Goal: Task Accomplishment & Management: Manage account settings

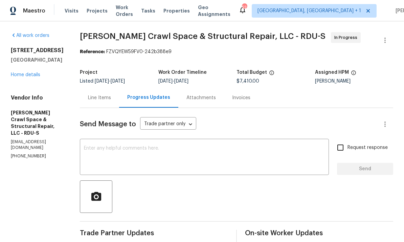
click at [31, 76] on link "Home details" at bounding box center [25, 74] width 29 height 5
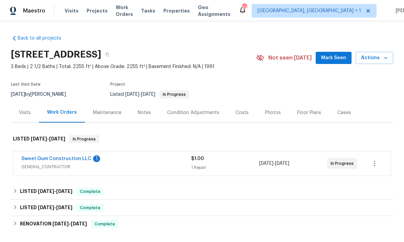
click at [68, 156] on link "Sweet Gum Construction LLC" at bounding box center [56, 158] width 70 height 5
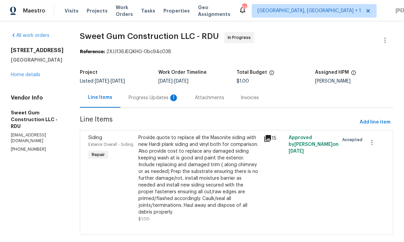
click at [164, 95] on div "Progress Updates 1" at bounding box center [154, 97] width 50 height 7
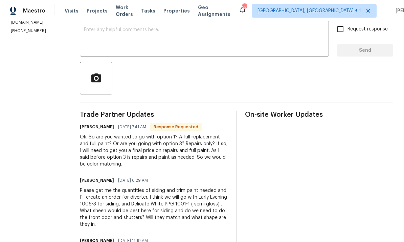
scroll to position [97, 0]
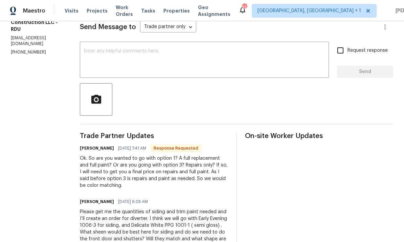
click at [132, 49] on textarea at bounding box center [204, 61] width 241 height 24
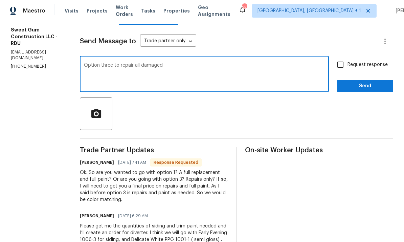
scroll to position [82, 0]
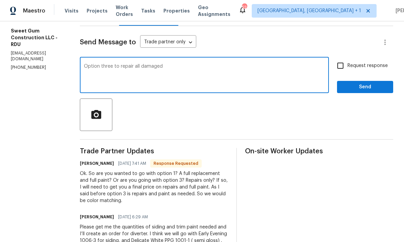
click at [186, 64] on textarea "Option three to repair all damaged" at bounding box center [204, 76] width 241 height 24
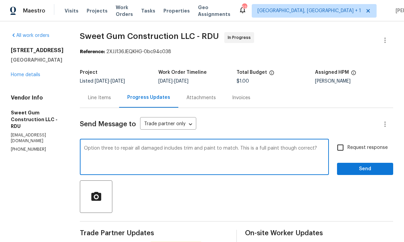
scroll to position [0, 0]
click at [123, 146] on textarea "Option three to repair all damaged includes trim and paint to match. This is a …" at bounding box center [204, 158] width 241 height 24
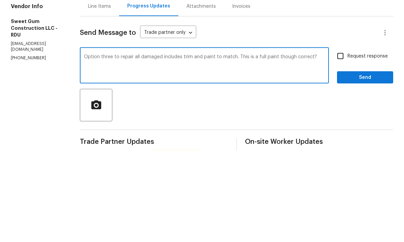
click at [233, 146] on textarea "Option three to repair all damaged includes trim and paint to match. This is a …" at bounding box center [204, 158] width 241 height 24
click at [218, 146] on textarea "Option three to repair all damaged includes trim and paint to match. This is a …" at bounding box center [204, 158] width 241 height 24
click at [122, 146] on textarea "Option three to repair all damaged includes trim and full paint to match. This …" at bounding box center [204, 158] width 241 height 24
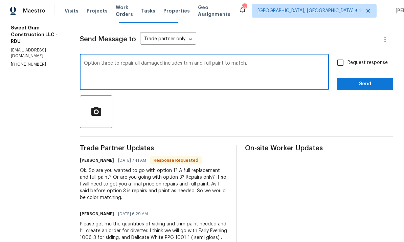
scroll to position [85, 0]
click at [150, 61] on textarea "Option three to repair all damaged includes trim and full paint to match." at bounding box center [204, 73] width 241 height 24
click at [221, 61] on textarea "Option three to repairs only all damaged includes trim and full paint to match." at bounding box center [204, 73] width 241 height 24
click at [191, 61] on textarea "Option three to repairs only all damaged includes trim and full paint to match." at bounding box center [204, 73] width 241 height 24
click at [298, 61] on textarea "Option three to repairs only all damaged siding includes trim and full paint to…" at bounding box center [204, 73] width 241 height 24
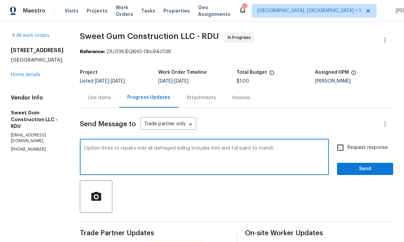
scroll to position [0, 0]
click at [172, 146] on textarea "Option three to repairs only all damaged siding includes trim and full paint to…" at bounding box center [204, 158] width 241 height 24
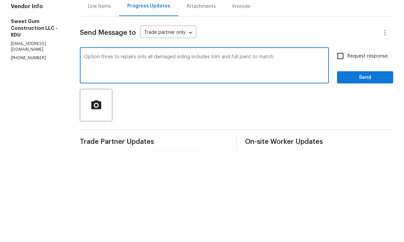
click at [166, 146] on textarea "Option three to repairs only all damaged siding includes trim and full paint to…" at bounding box center [204, 158] width 241 height 24
click at [168, 146] on textarea "Option three to repairs only all damaged siding includes trim and full paint to…" at bounding box center [204, 158] width 241 height 24
type textarea "Option three to repairs only on damaged siding includes trim and full paint to …"
click at [347, 140] on input "Request response" at bounding box center [340, 147] width 14 height 14
checkbox input "true"
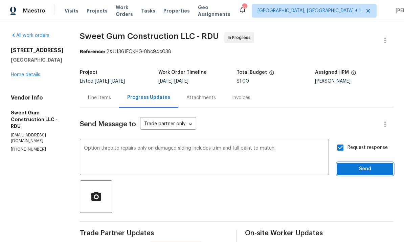
click at [358, 163] on button "Send" at bounding box center [365, 169] width 56 height 13
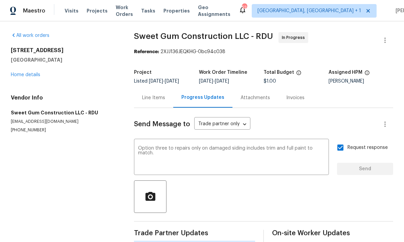
scroll to position [11, 0]
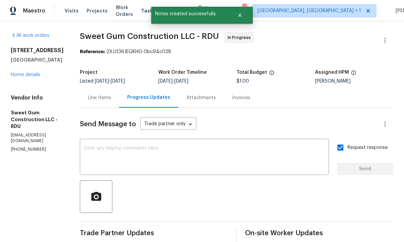
click at [38, 60] on div "3908 Sturbridge Dr Durham, NC 27713 Home details" at bounding box center [37, 62] width 53 height 31
click at [35, 72] on link "Home details" at bounding box center [25, 74] width 29 height 5
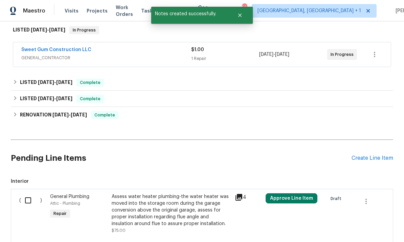
scroll to position [132, 0]
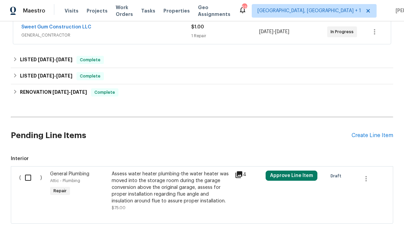
click at [32, 171] on input "checkbox" at bounding box center [30, 178] width 19 height 14
checkbox input "true"
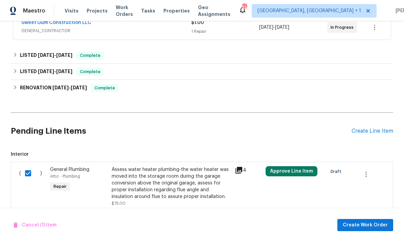
scroll to position [134, 0]
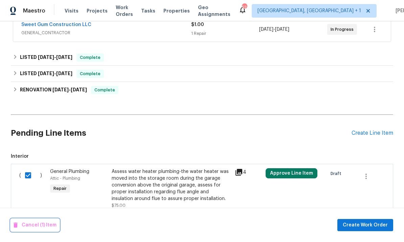
click at [45, 224] on span "Cancel (1) Item" at bounding box center [35, 225] width 43 height 8
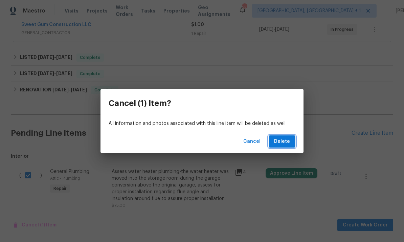
click at [281, 140] on span "Delete" at bounding box center [282, 141] width 16 height 8
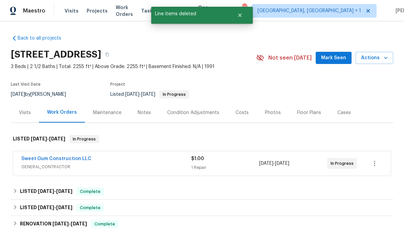
scroll to position [0, 0]
click at [333, 54] on span "Mark Seen" at bounding box center [333, 58] width 25 height 8
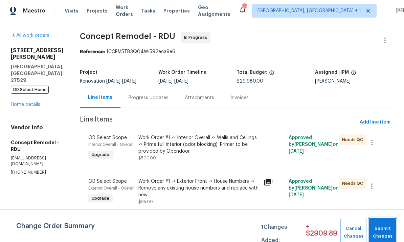
click at [383, 231] on span "Submit Changes" at bounding box center [382, 233] width 20 height 16
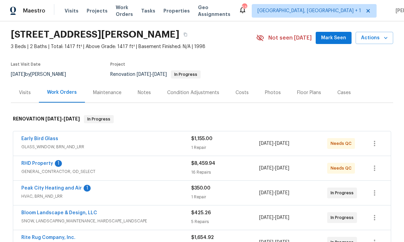
scroll to position [30, 0]
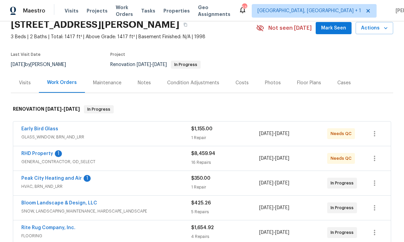
click at [44, 152] on link "RHD Property" at bounding box center [37, 153] width 32 height 5
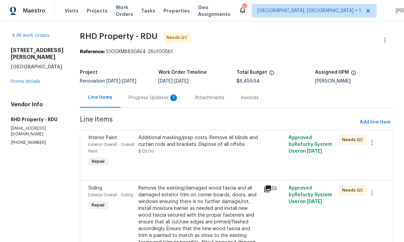
click at [162, 99] on div "Progress Updates 1" at bounding box center [154, 97] width 50 height 7
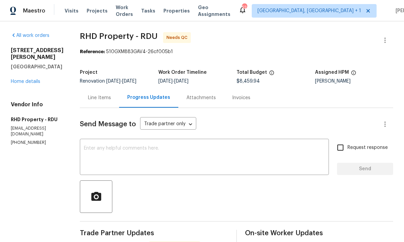
click at [32, 79] on link "Home details" at bounding box center [25, 81] width 29 height 5
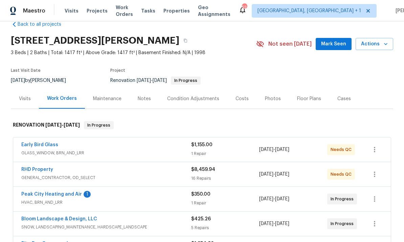
scroll to position [28, 0]
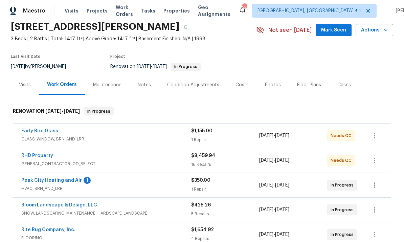
click at [74, 178] on link "Peak City Heating and Air" at bounding box center [51, 180] width 61 height 5
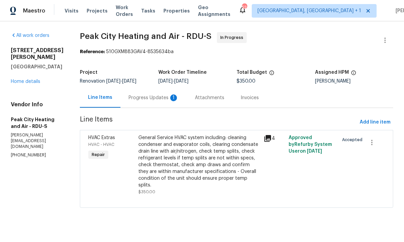
click at [147, 94] on div "Progress Updates 1" at bounding box center [154, 97] width 50 height 7
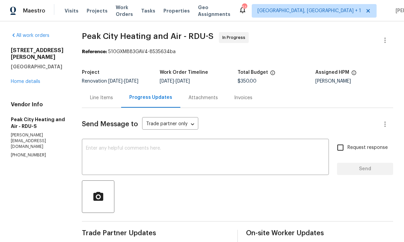
scroll to position [25, 0]
click at [37, 79] on link "Home details" at bounding box center [25, 81] width 29 height 5
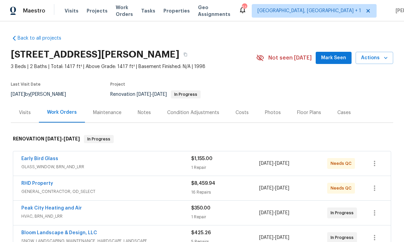
click at [49, 156] on link "Early Bird Glass" at bounding box center [39, 158] width 37 height 5
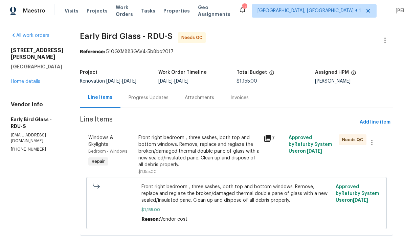
click at [142, 100] on div "Progress Updates" at bounding box center [149, 97] width 40 height 7
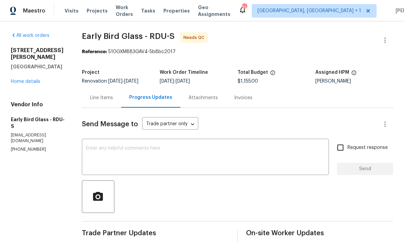
click at [28, 84] on link "Home details" at bounding box center [25, 81] width 29 height 5
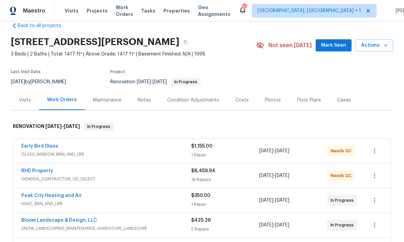
scroll to position [14, 0]
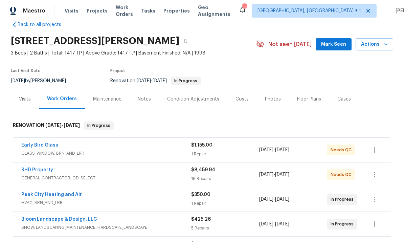
click at [49, 169] on link "RHD Property" at bounding box center [37, 169] width 32 height 5
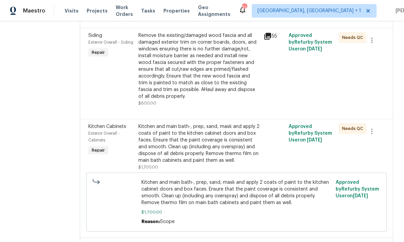
scroll to position [152, 0]
click at [240, 83] on div "Remove the existing/damaged wood fascia and all damaged exterior trim on corner…" at bounding box center [198, 66] width 121 height 68
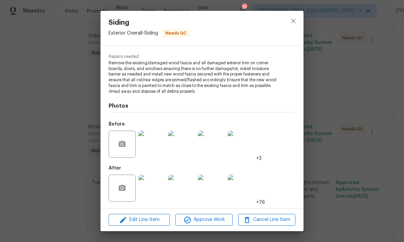
scroll to position [64, 0]
click at [154, 187] on img at bounding box center [151, 188] width 27 height 27
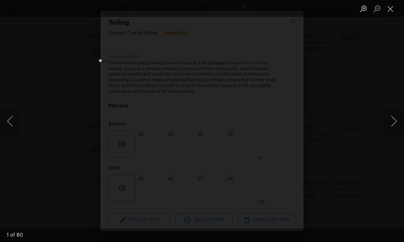
click at [397, 119] on button "Next image" at bounding box center [394, 121] width 20 height 27
click at [396, 120] on button "Next image" at bounding box center [394, 121] width 20 height 27
click at [393, 125] on button "Next image" at bounding box center [394, 121] width 20 height 27
click at [392, 119] on button "Next image" at bounding box center [394, 121] width 20 height 27
click at [386, 126] on button "Next image" at bounding box center [394, 121] width 20 height 27
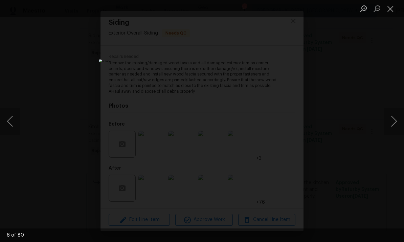
click at [390, 125] on button "Next image" at bounding box center [394, 121] width 20 height 27
click at [391, 124] on button "Next image" at bounding box center [394, 121] width 20 height 27
click at [396, 69] on div "Lightbox" at bounding box center [202, 121] width 404 height 242
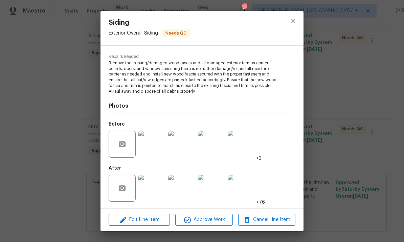
click at [353, 82] on div "Siding Exterior Overall - Siding Needs QC Vendor RHD Property Account Category …" at bounding box center [202, 121] width 404 height 242
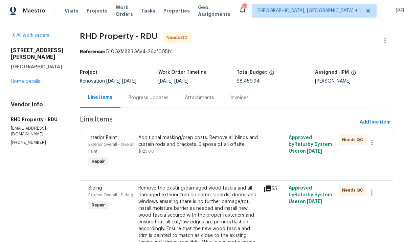
scroll to position [0, 0]
click at [24, 79] on link "Home details" at bounding box center [25, 81] width 29 height 5
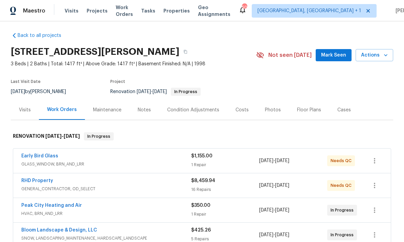
scroll to position [4, 0]
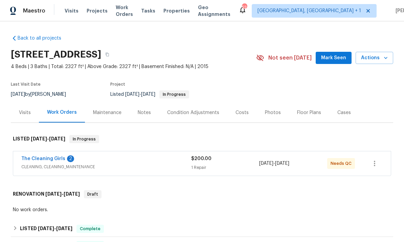
click at [267, 115] on div "Photos" at bounding box center [273, 112] width 16 height 7
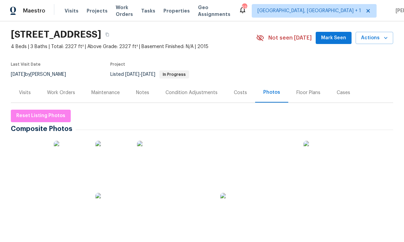
scroll to position [15, 0]
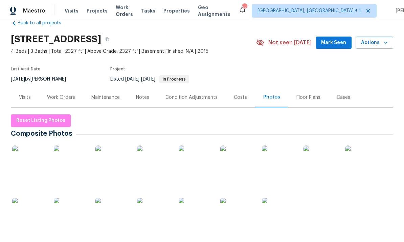
click at [271, 94] on div "Photos" at bounding box center [271, 97] width 17 height 7
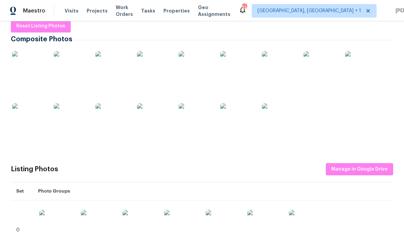
scroll to position [109, 0]
click at [359, 167] on span "Manage in Google Drive" at bounding box center [359, 169] width 57 height 8
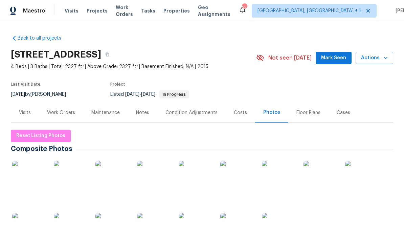
scroll to position [0, 0]
click at [113, 56] on button "button" at bounding box center [107, 54] width 12 height 12
